Goal: Manage account settings

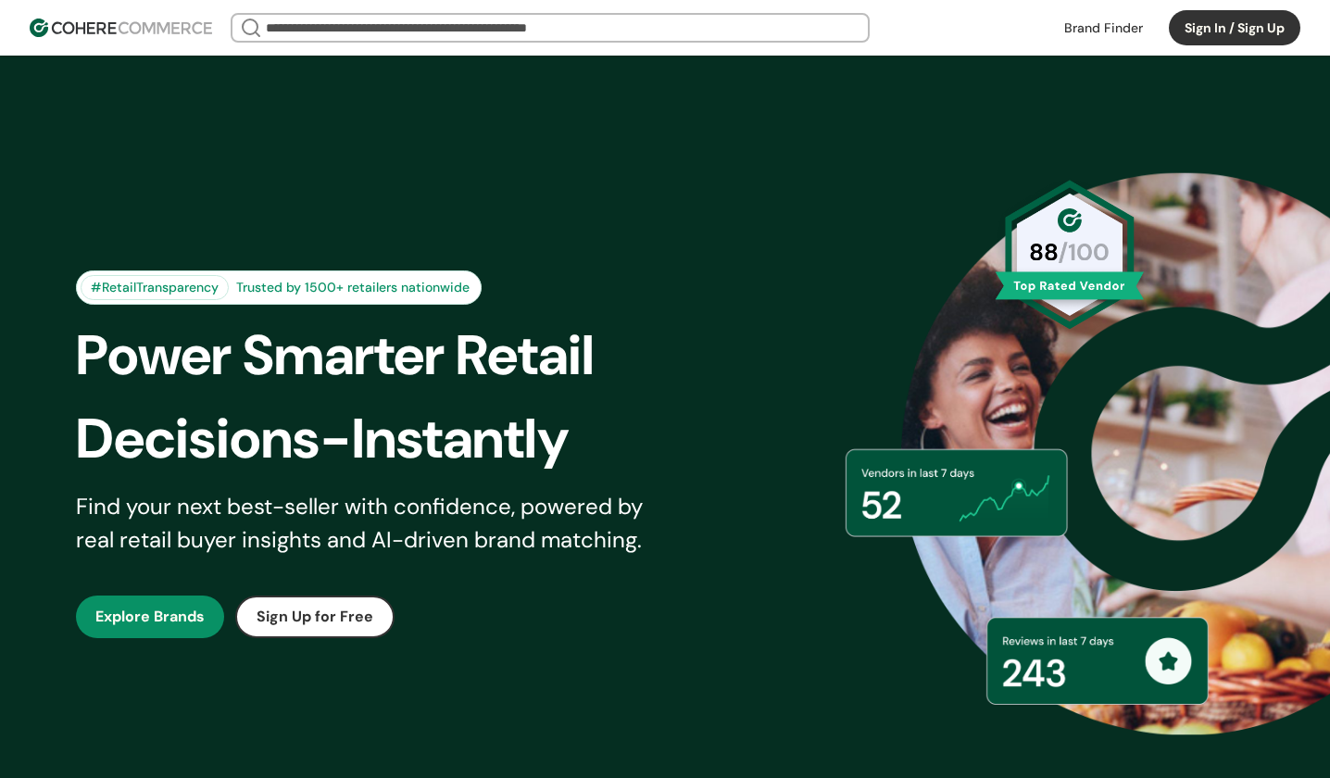
click at [1208, 22] on button "Sign In / Sign Up" at bounding box center [1235, 27] width 132 height 35
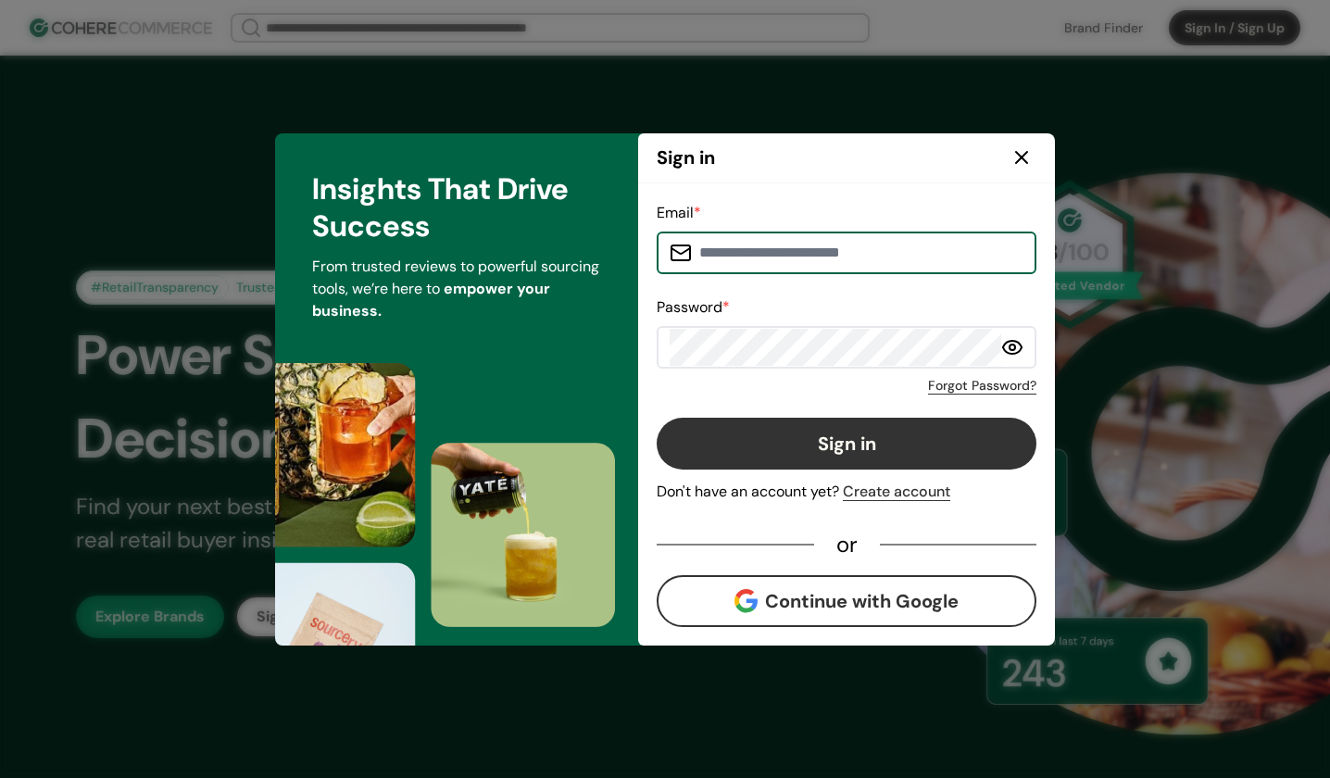
click at [855, 600] on button "Continue with Google" at bounding box center [847, 601] width 380 height 52
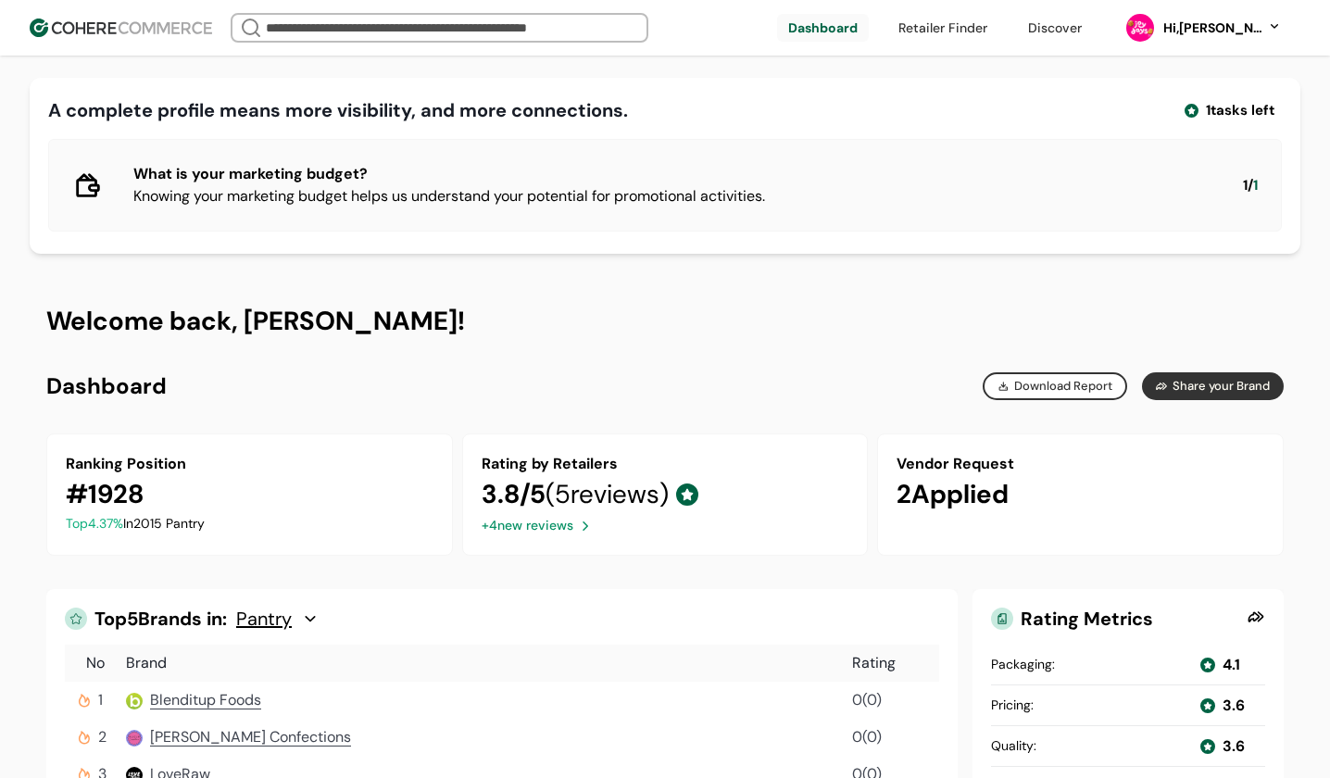
click at [1273, 29] on div "Hi, [PERSON_NAME]" at bounding box center [1221, 28] width 120 height 19
click at [1239, 126] on link at bounding box center [1196, 121] width 265 height 45
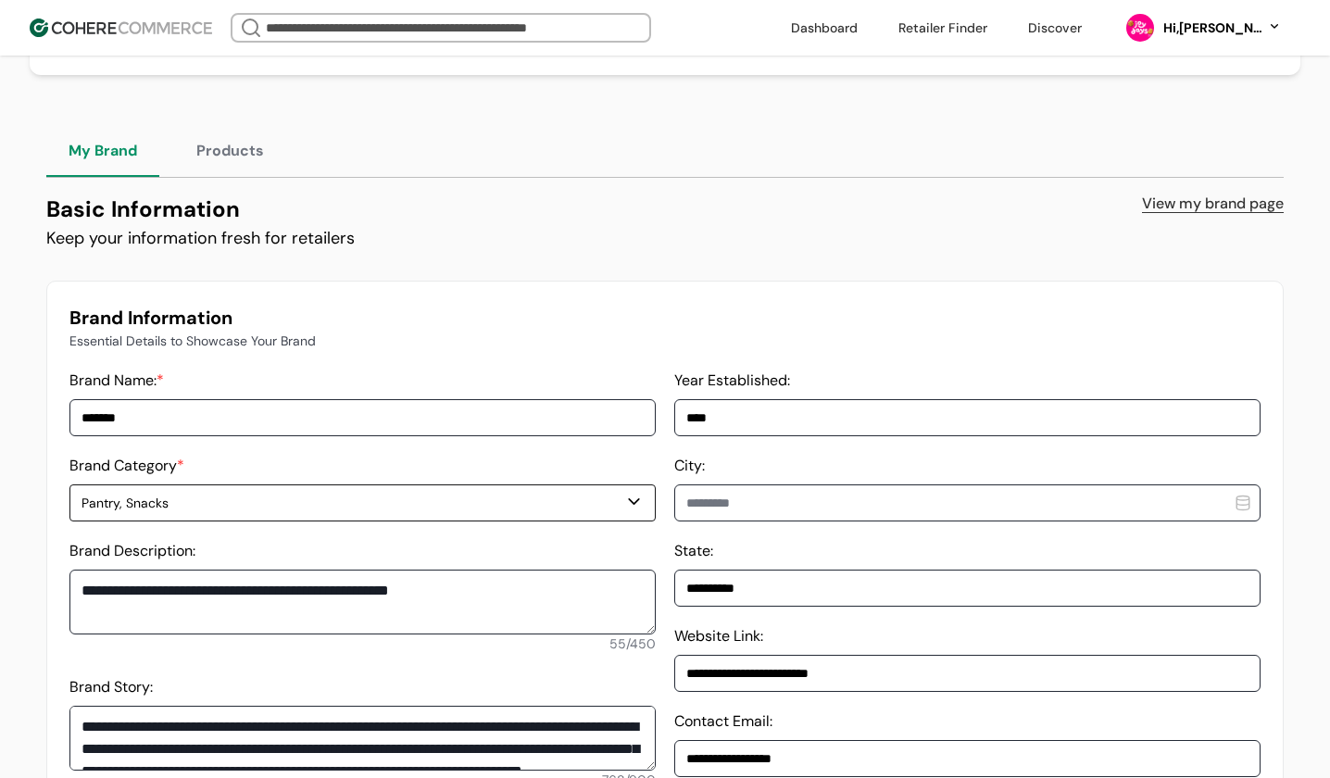
scroll to position [192, 0]
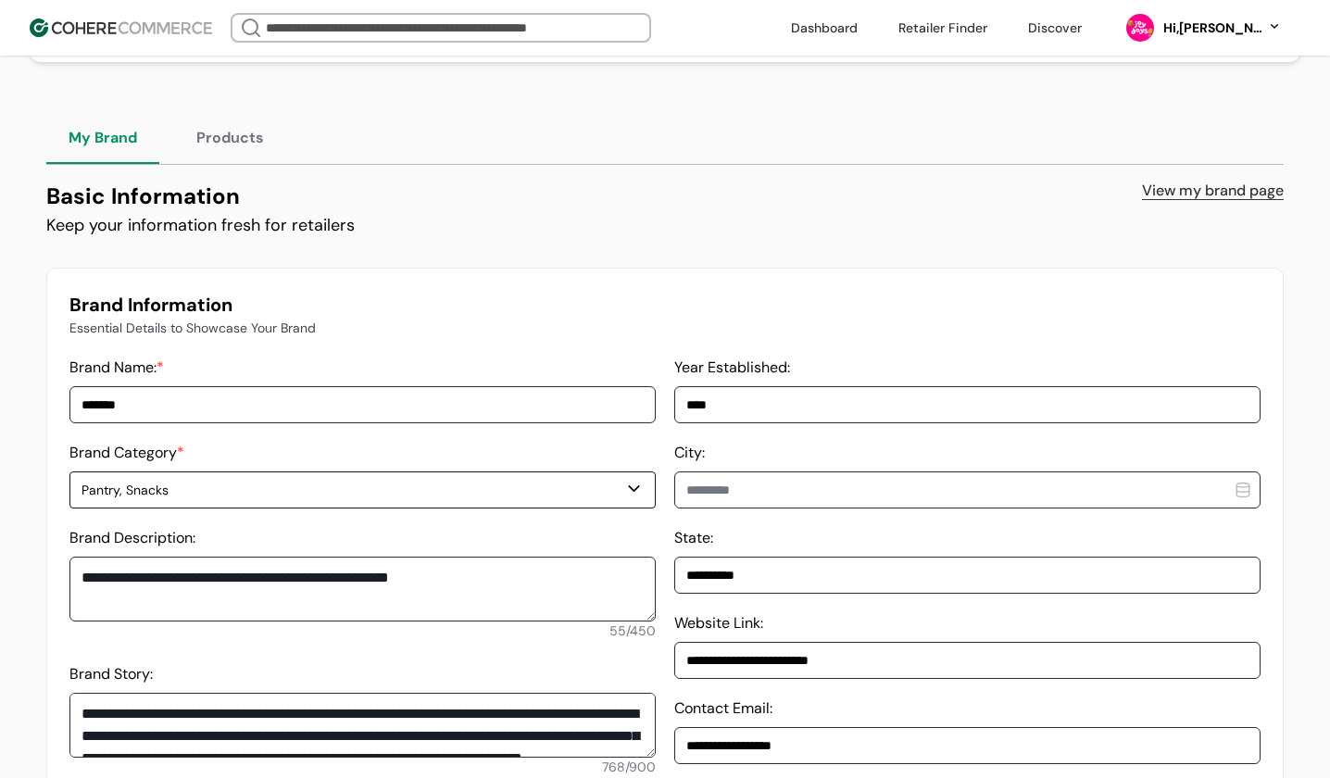
click at [259, 142] on button "Products" at bounding box center [230, 138] width 112 height 52
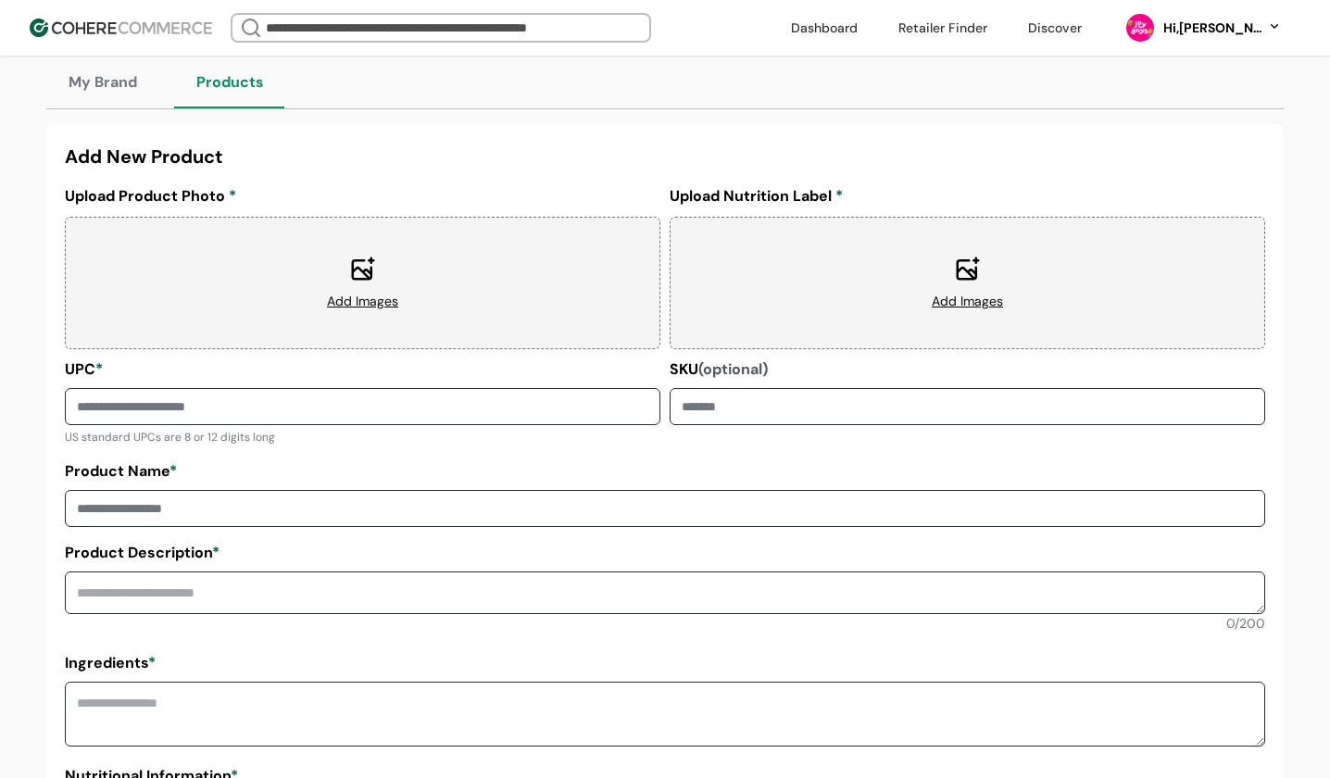
scroll to position [0, 0]
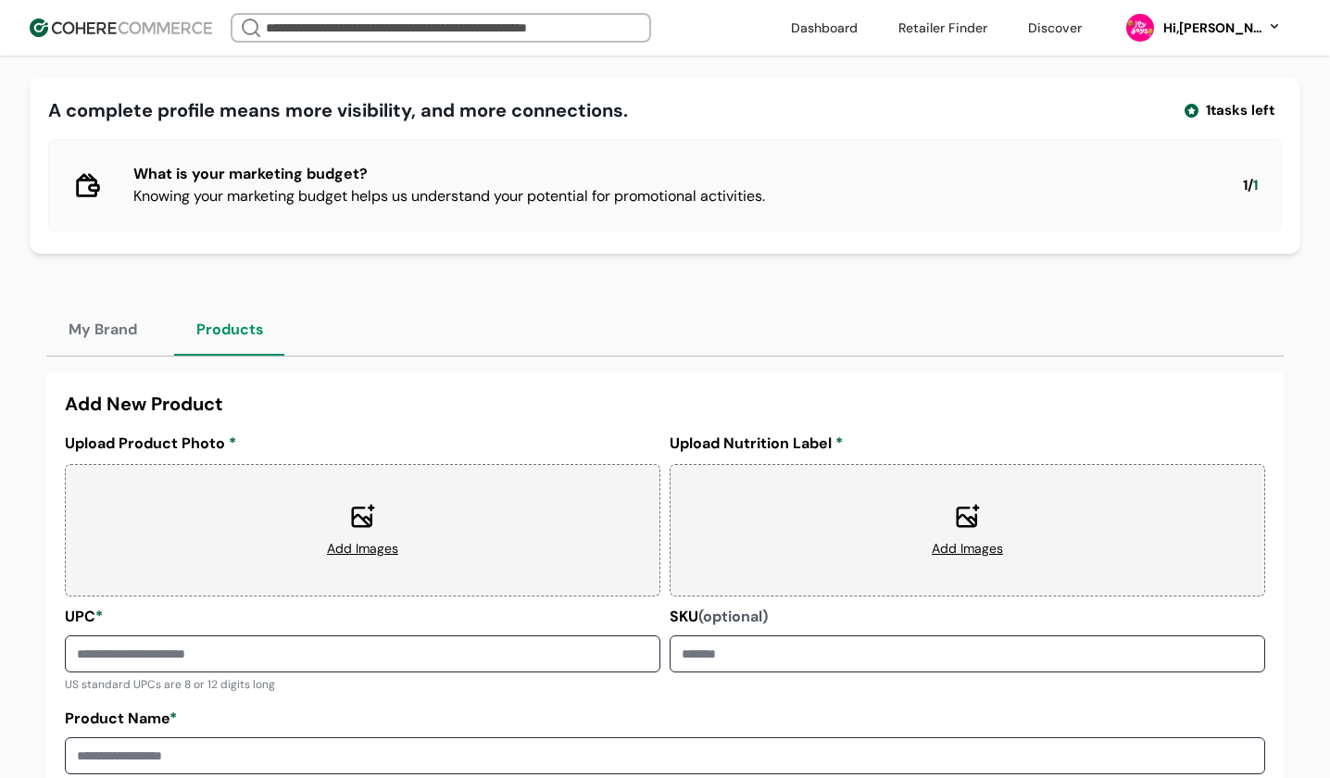
click at [112, 330] on button "My Brand" at bounding box center [102, 330] width 113 height 52
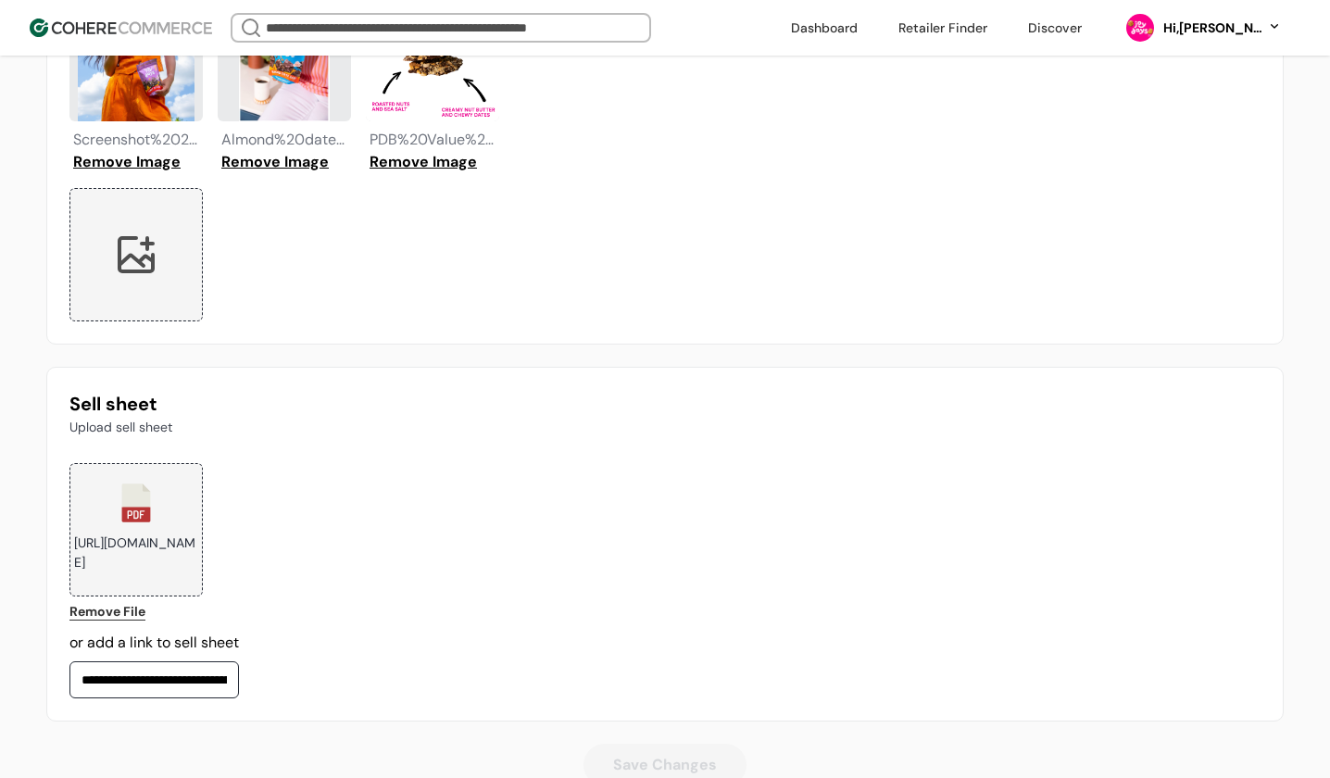
scroll to position [2030, 0]
